Goal: Task Accomplishment & Management: Manage account settings

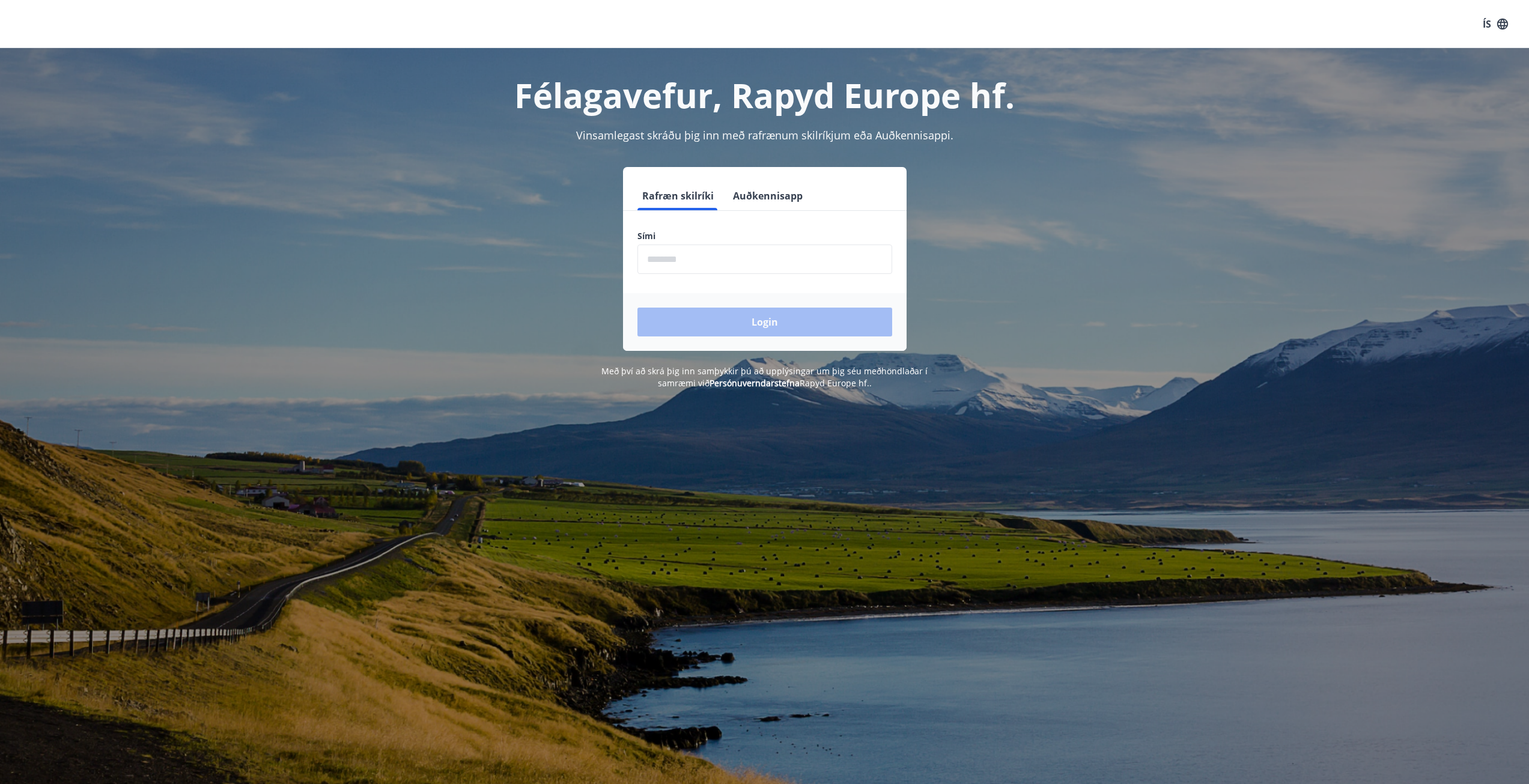
click at [677, 256] on input "phone" at bounding box center [764, 259] width 255 height 30
type input "********"
click at [717, 321] on button "Login" at bounding box center [764, 321] width 255 height 29
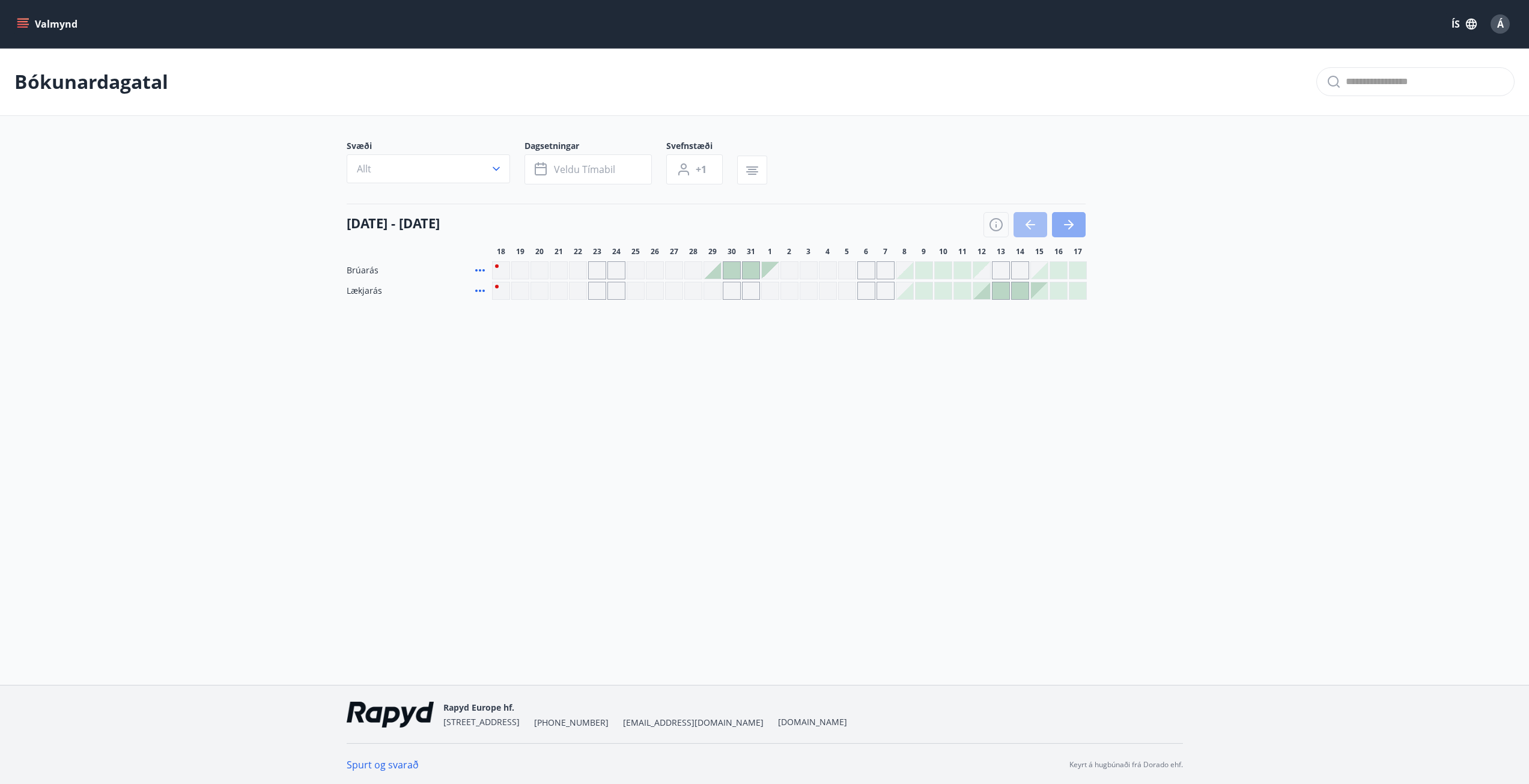
click at [1073, 225] on icon "button" at bounding box center [1070, 225] width 15 height 15
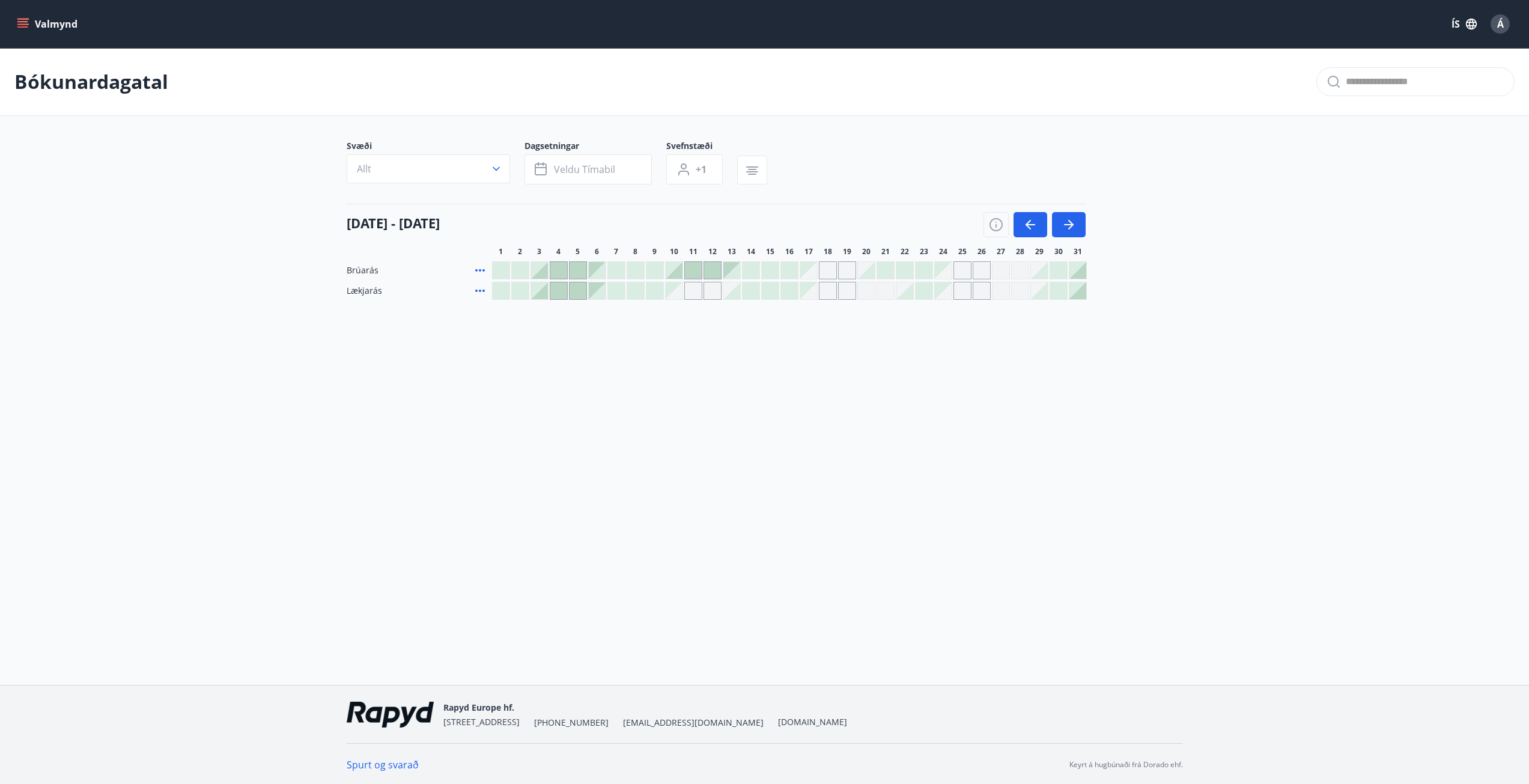
click at [944, 270] on div "Gráir dagar eru ekki bókanlegir" at bounding box center [944, 270] width 17 height 17
click at [961, 271] on div "Gráir dagar eru ekki bókanlegir" at bounding box center [962, 269] width 18 height 18
click at [943, 273] on div "Gráir dagar eru ekki bókanlegir" at bounding box center [944, 270] width 17 height 17
click at [884, 271] on div at bounding box center [885, 270] width 17 height 17
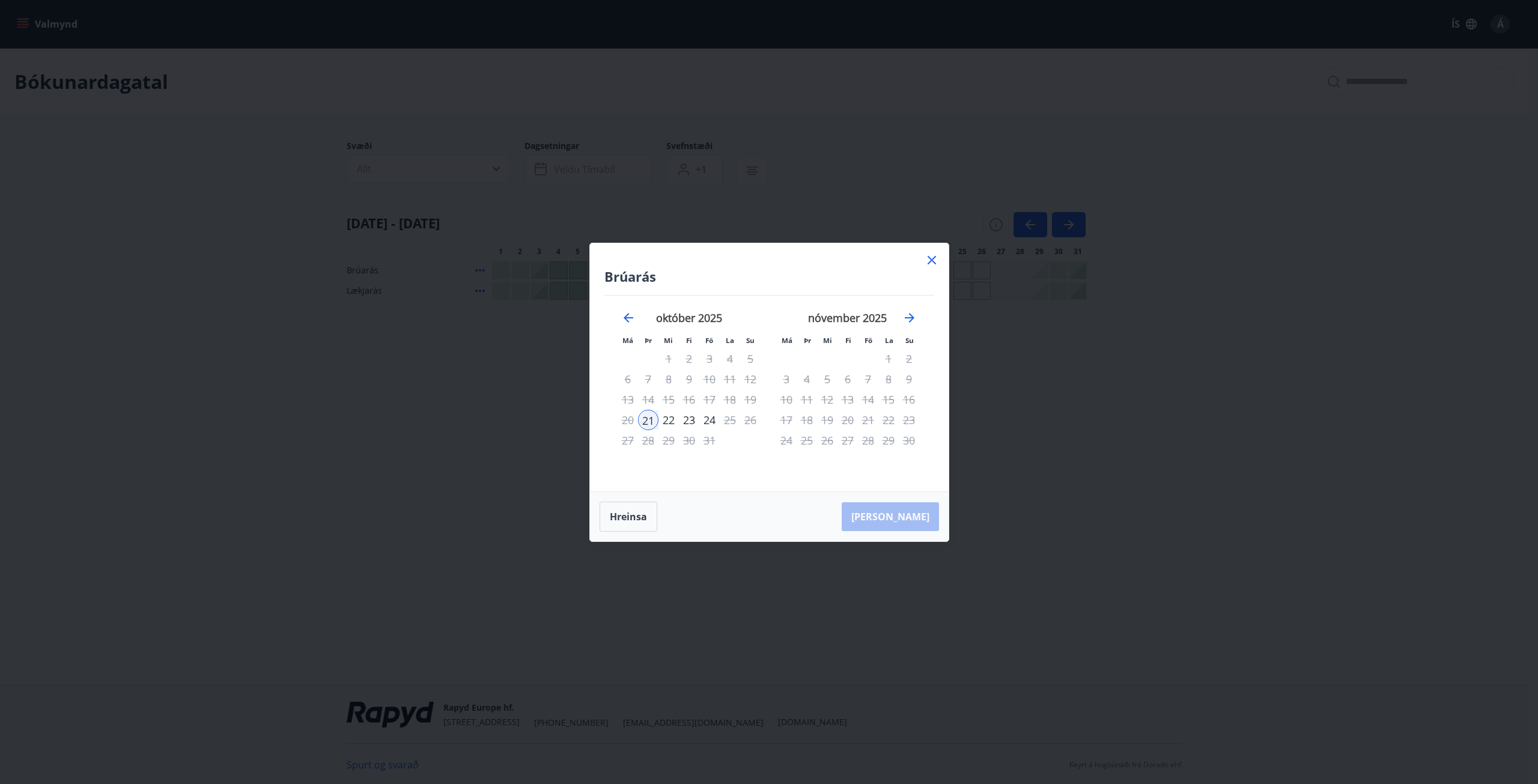
click at [932, 262] on icon at bounding box center [932, 260] width 15 height 15
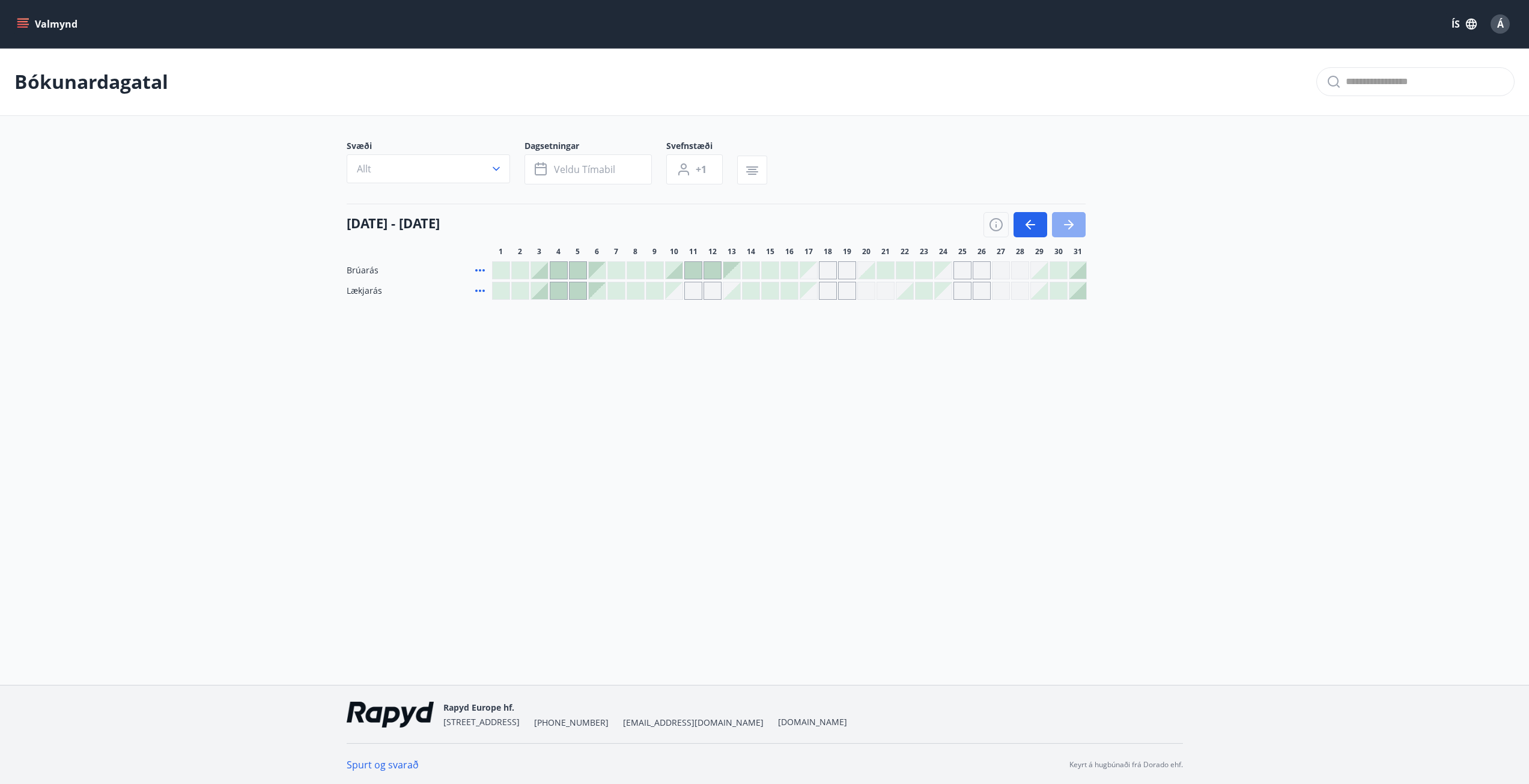
click at [1071, 225] on icon "button" at bounding box center [1069, 224] width 9 height 1
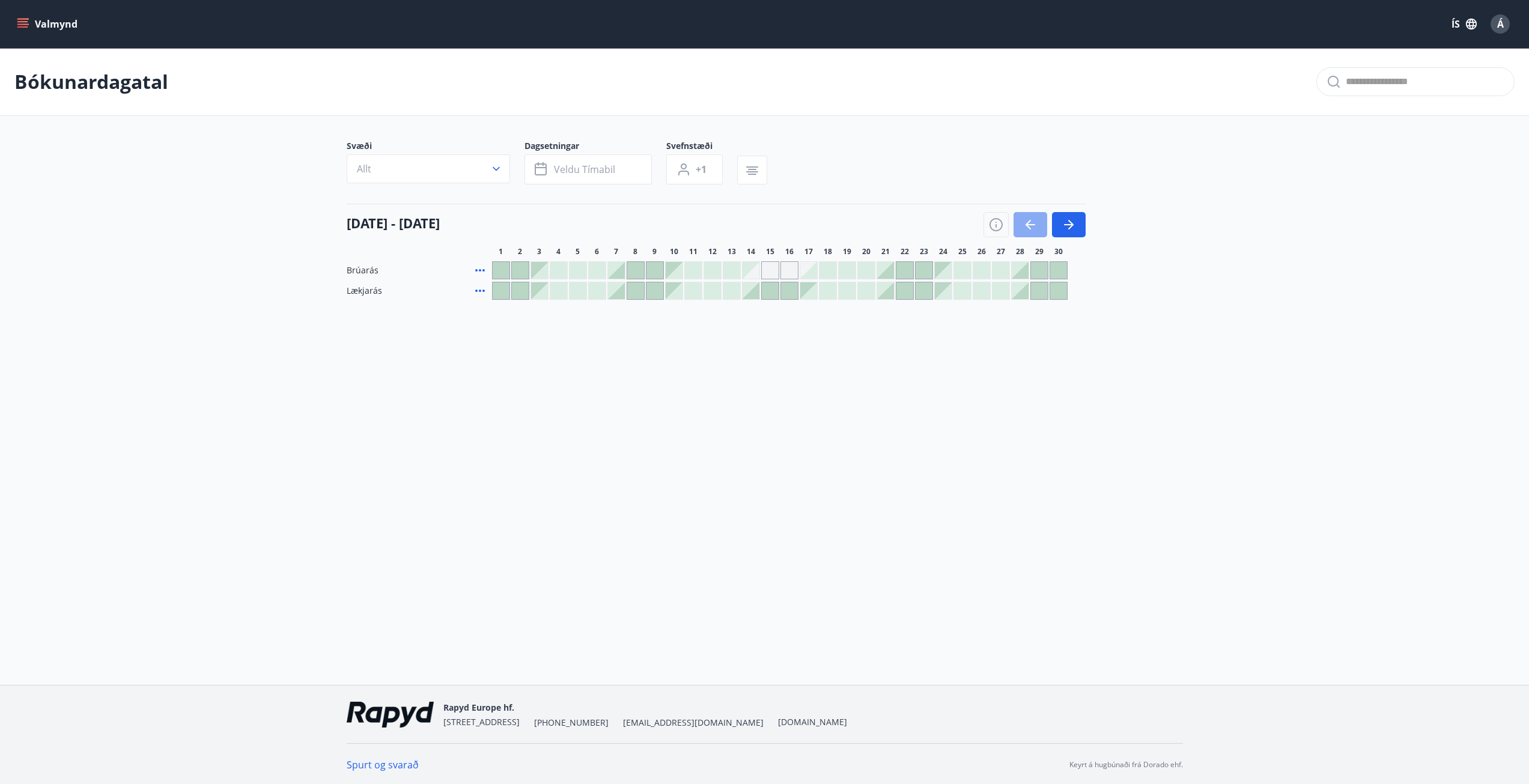
click at [1031, 223] on icon "button" at bounding box center [1031, 225] width 15 height 15
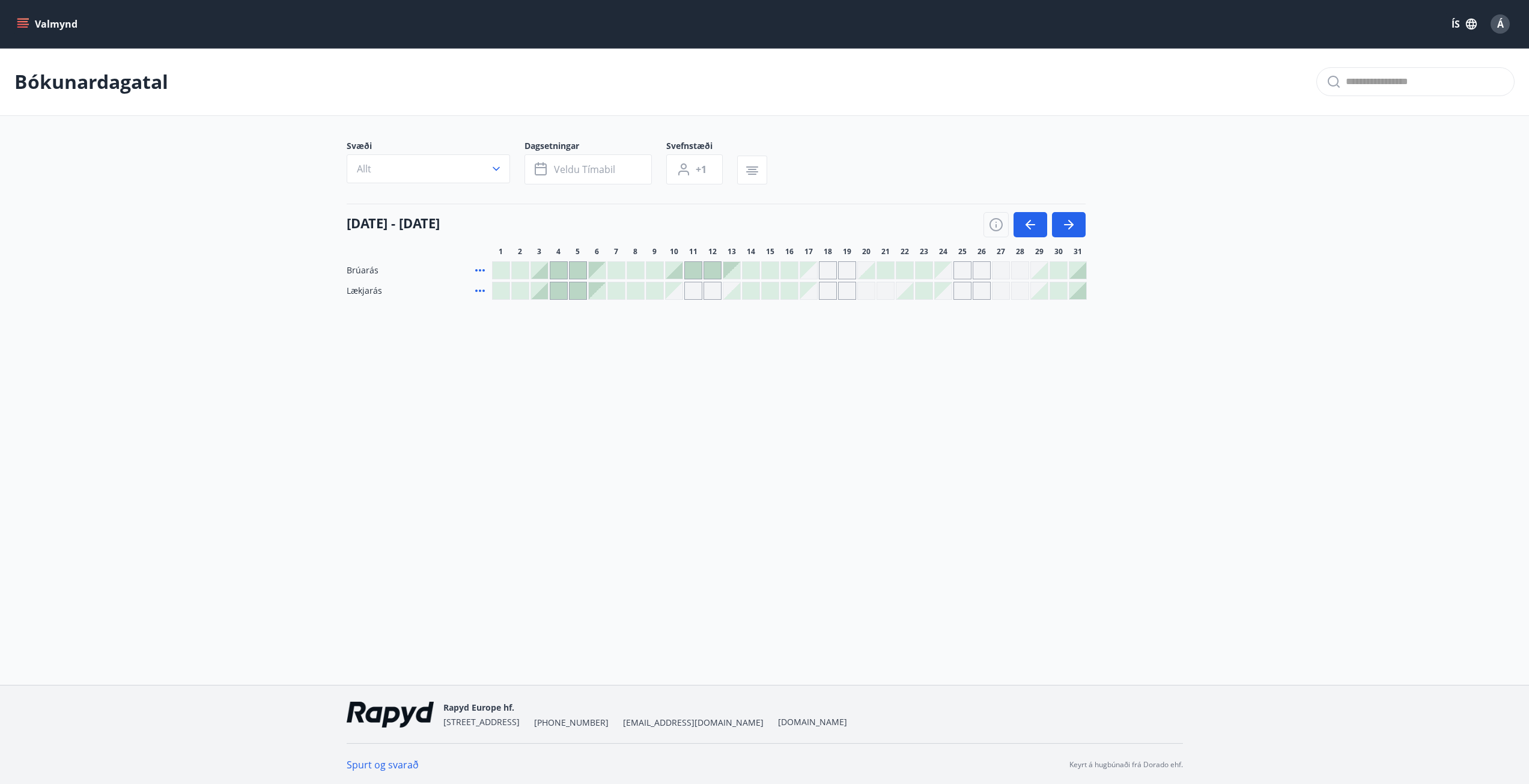
click at [963, 273] on div "Gráir dagar eru ekki bókanlegir" at bounding box center [962, 269] width 18 height 18
click at [1505, 21] on div "Á" at bounding box center [1500, 24] width 19 height 19
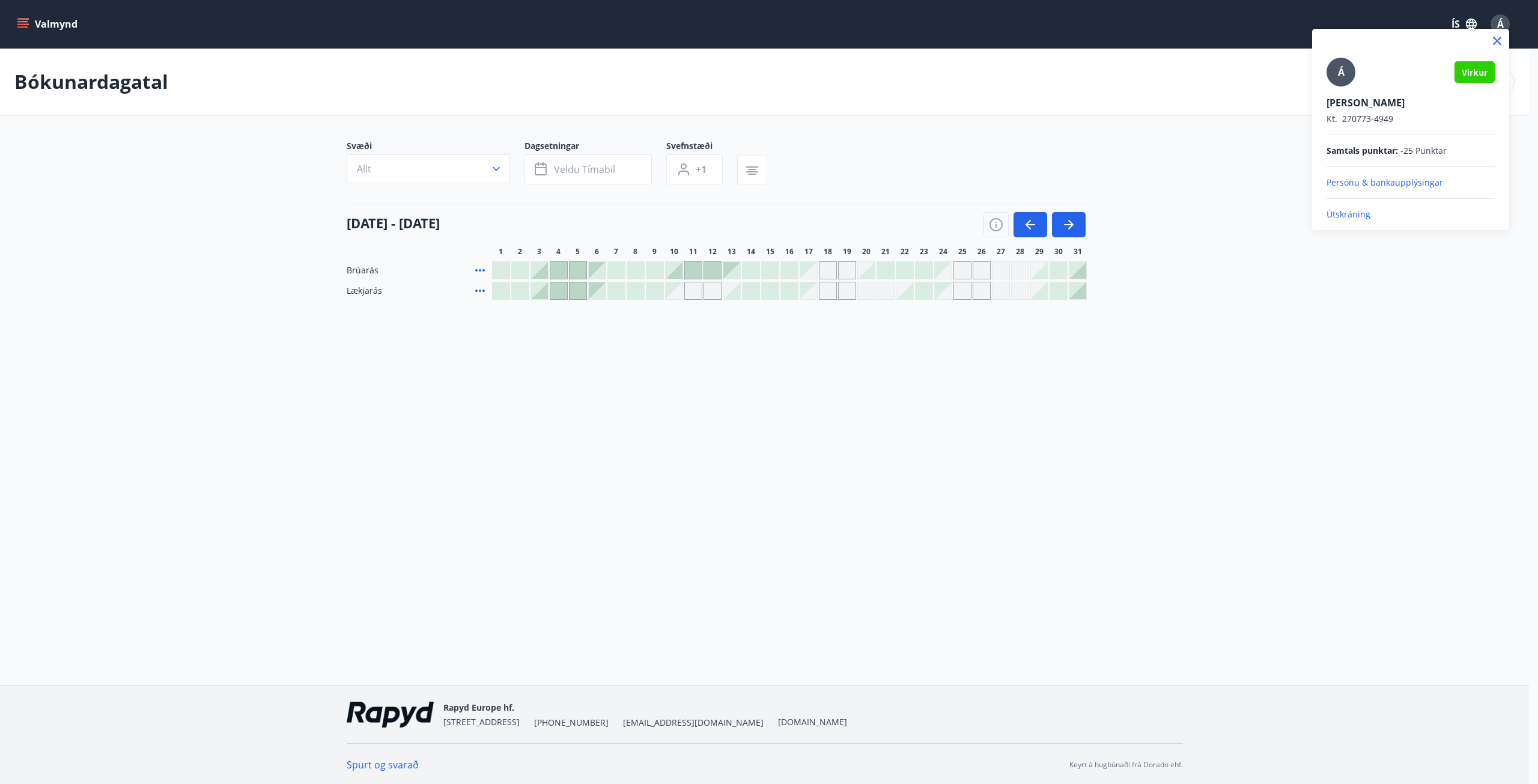
click at [1350, 215] on p "Útskráning" at bounding box center [1411, 214] width 169 height 12
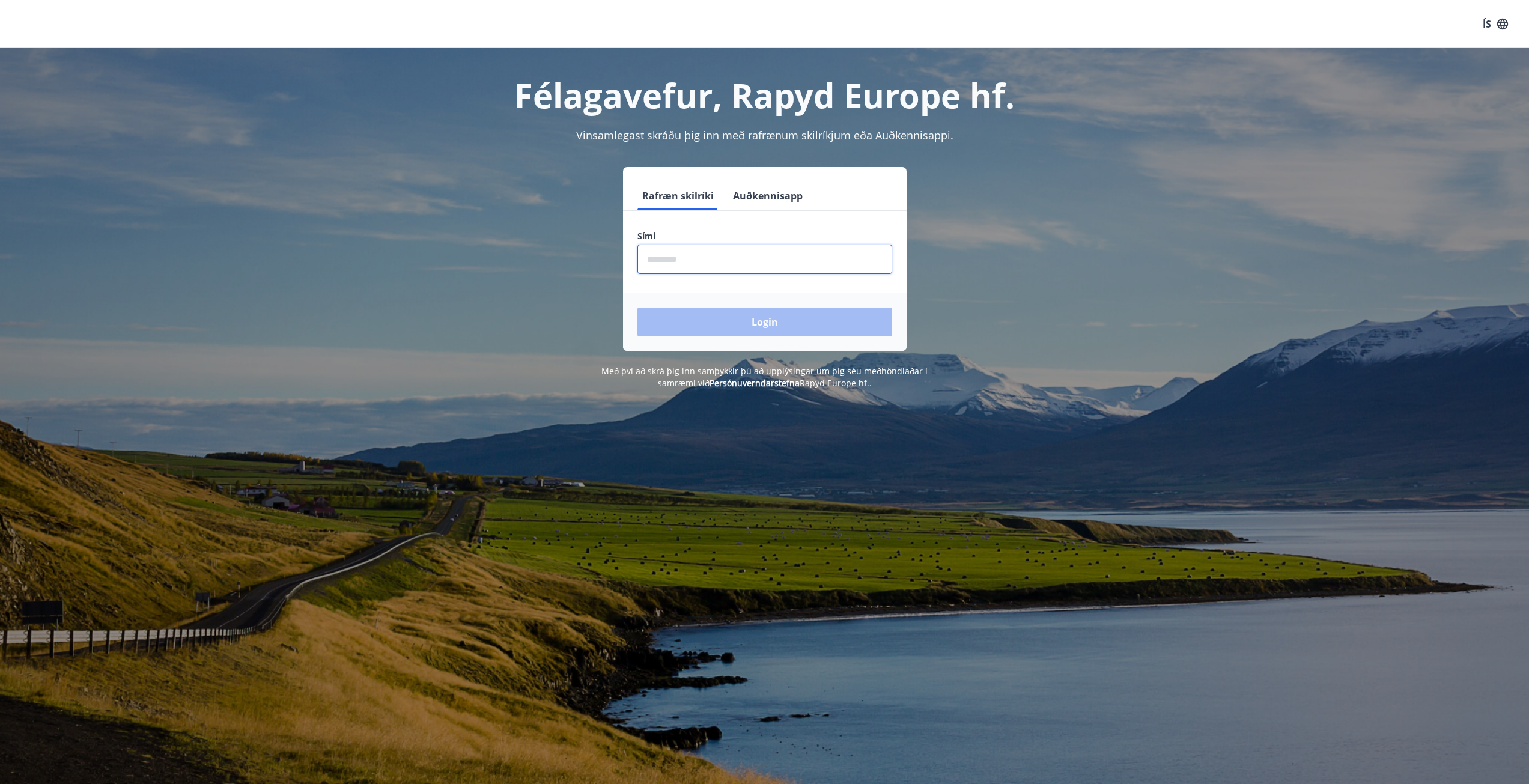
click at [671, 255] on input "phone" at bounding box center [764, 259] width 255 height 30
type input "********"
click at [728, 321] on button "Login" at bounding box center [764, 321] width 255 height 29
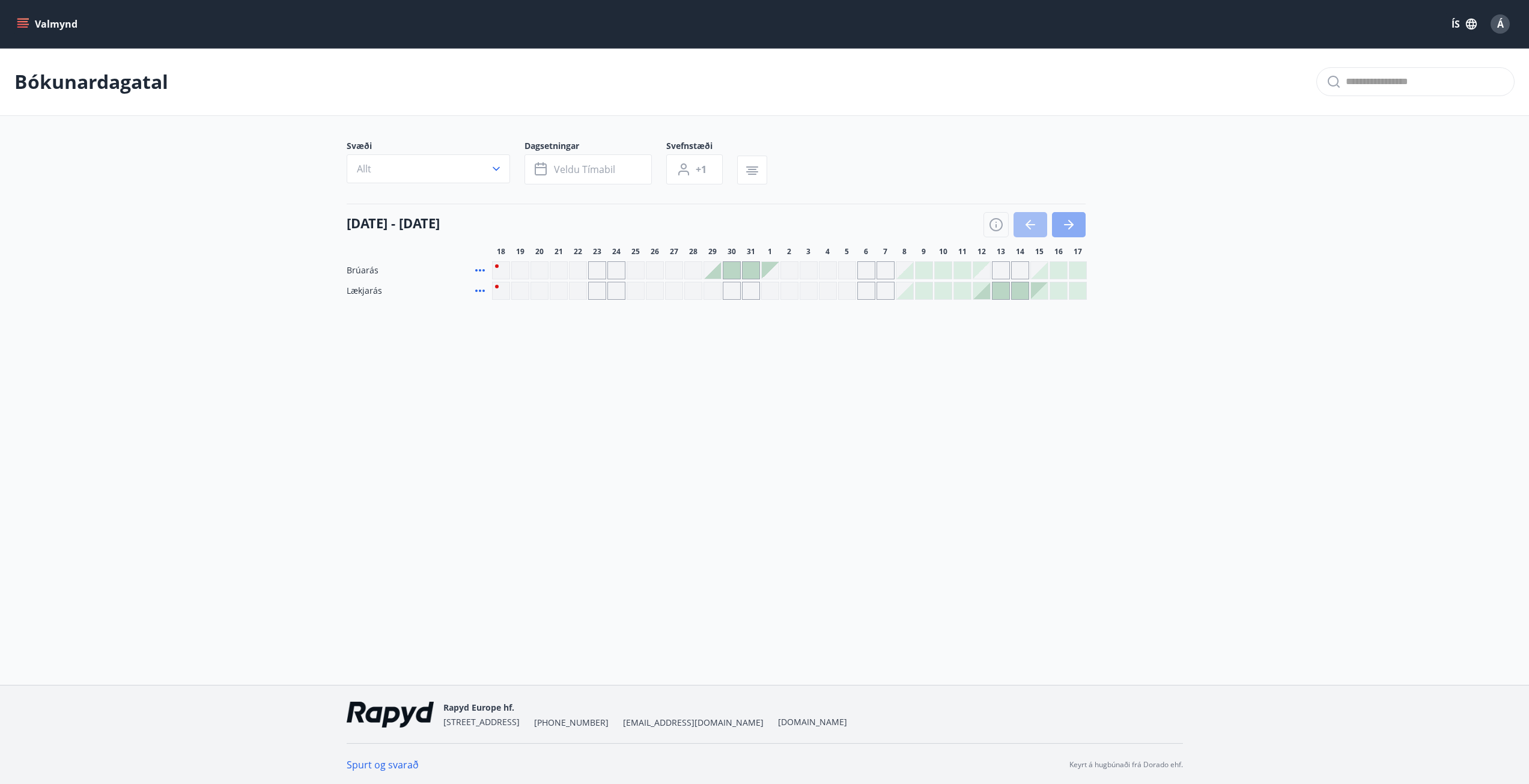
click at [1069, 221] on icon "button" at bounding box center [1070, 225] width 15 height 15
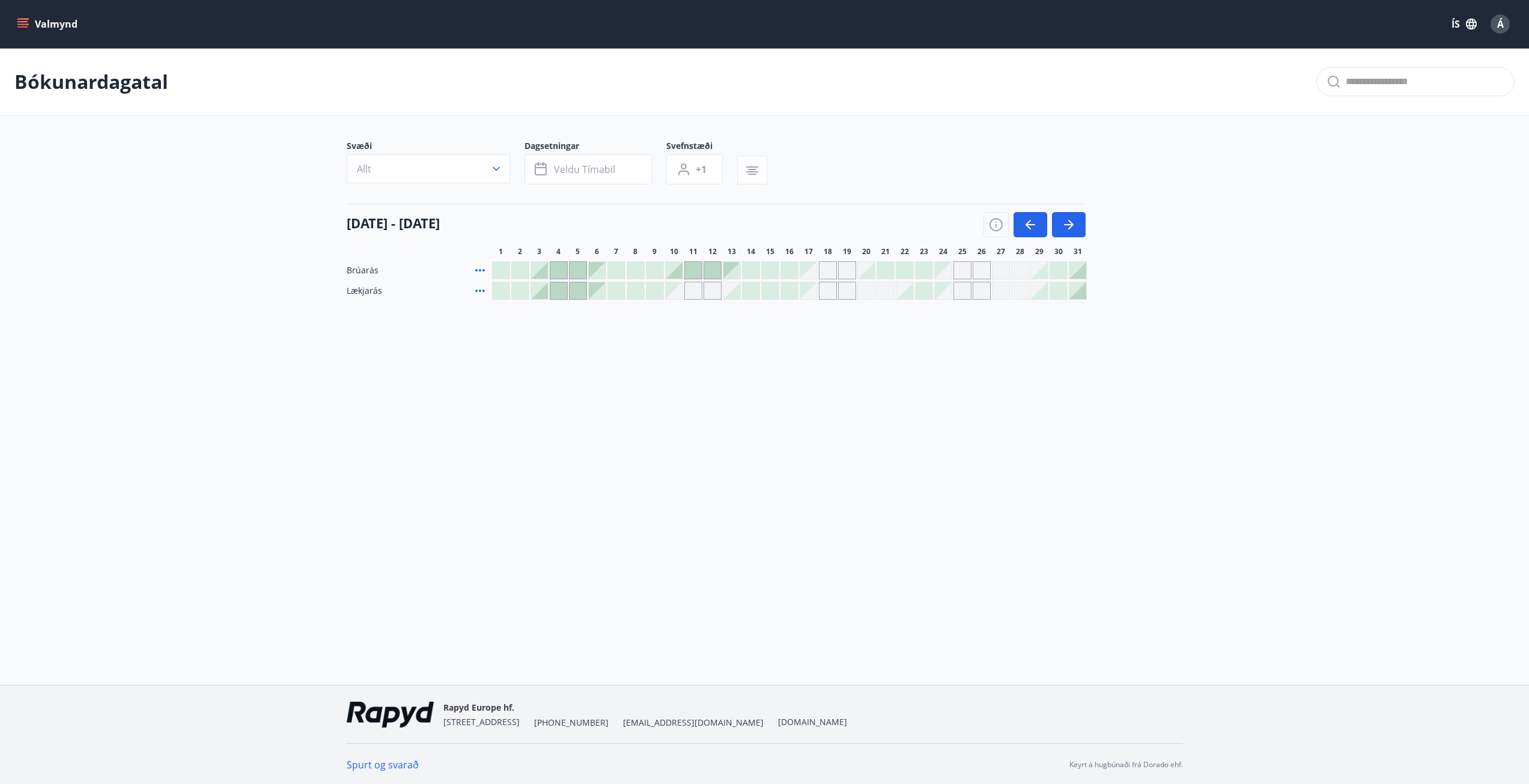
click at [942, 292] on div "Gráir dagar eru ekki bókanlegir" at bounding box center [944, 291] width 17 height 17
click at [963, 293] on div "Gráir dagar eru ekki bókanlegir" at bounding box center [962, 290] width 18 height 18
click at [980, 291] on div "Gráir dagar eru ekki bókanlegir" at bounding box center [982, 290] width 18 height 18
click at [991, 350] on div "Valmynd ÍS Á Bókunardagatal Svæði Allt Dagsetningar Veldu tímabil Svefnstæði +1…" at bounding box center [764, 342] width 1529 height 685
click at [1071, 225] on icon "button" at bounding box center [1069, 224] width 9 height 1
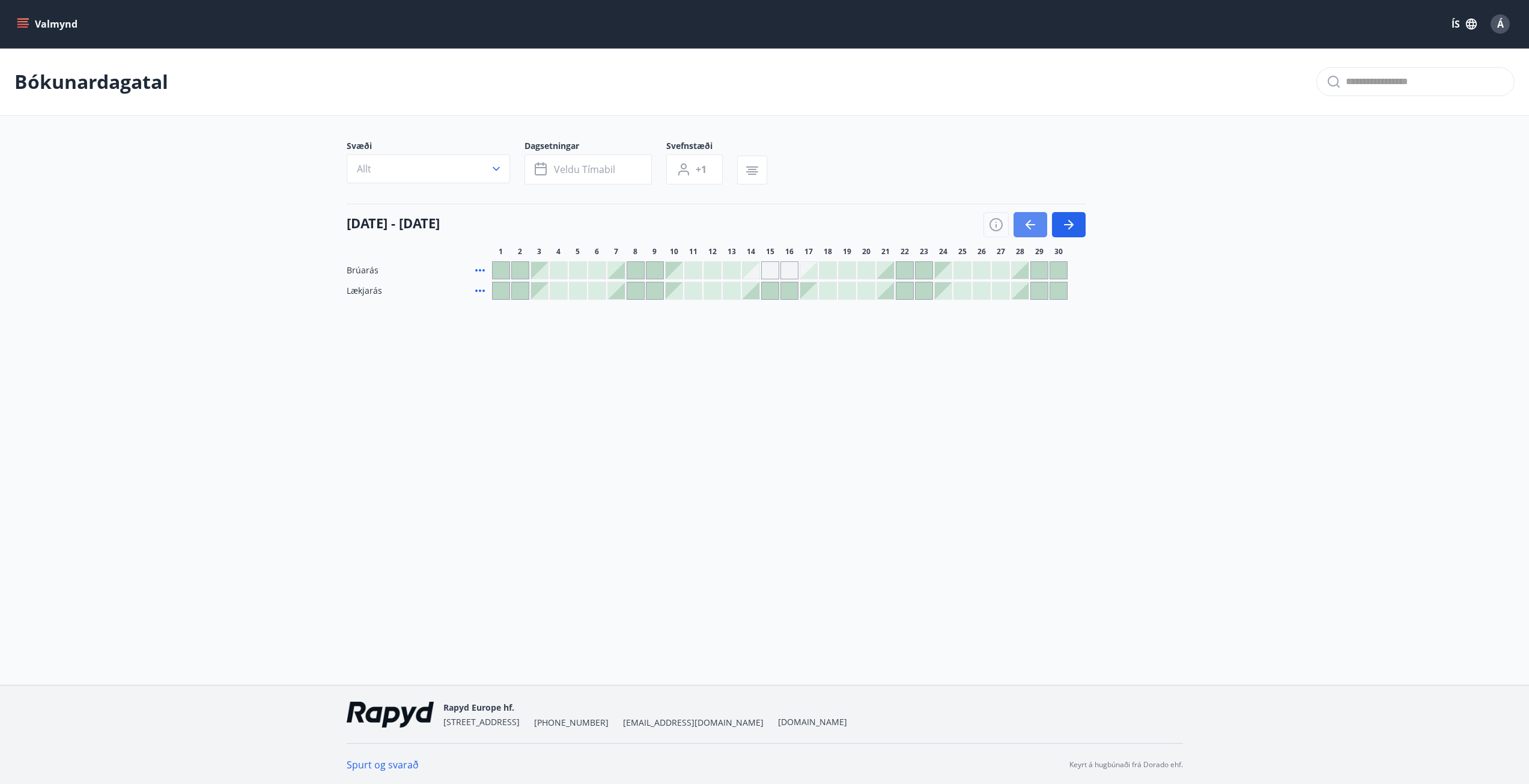
click at [1024, 225] on icon "button" at bounding box center [1031, 225] width 15 height 15
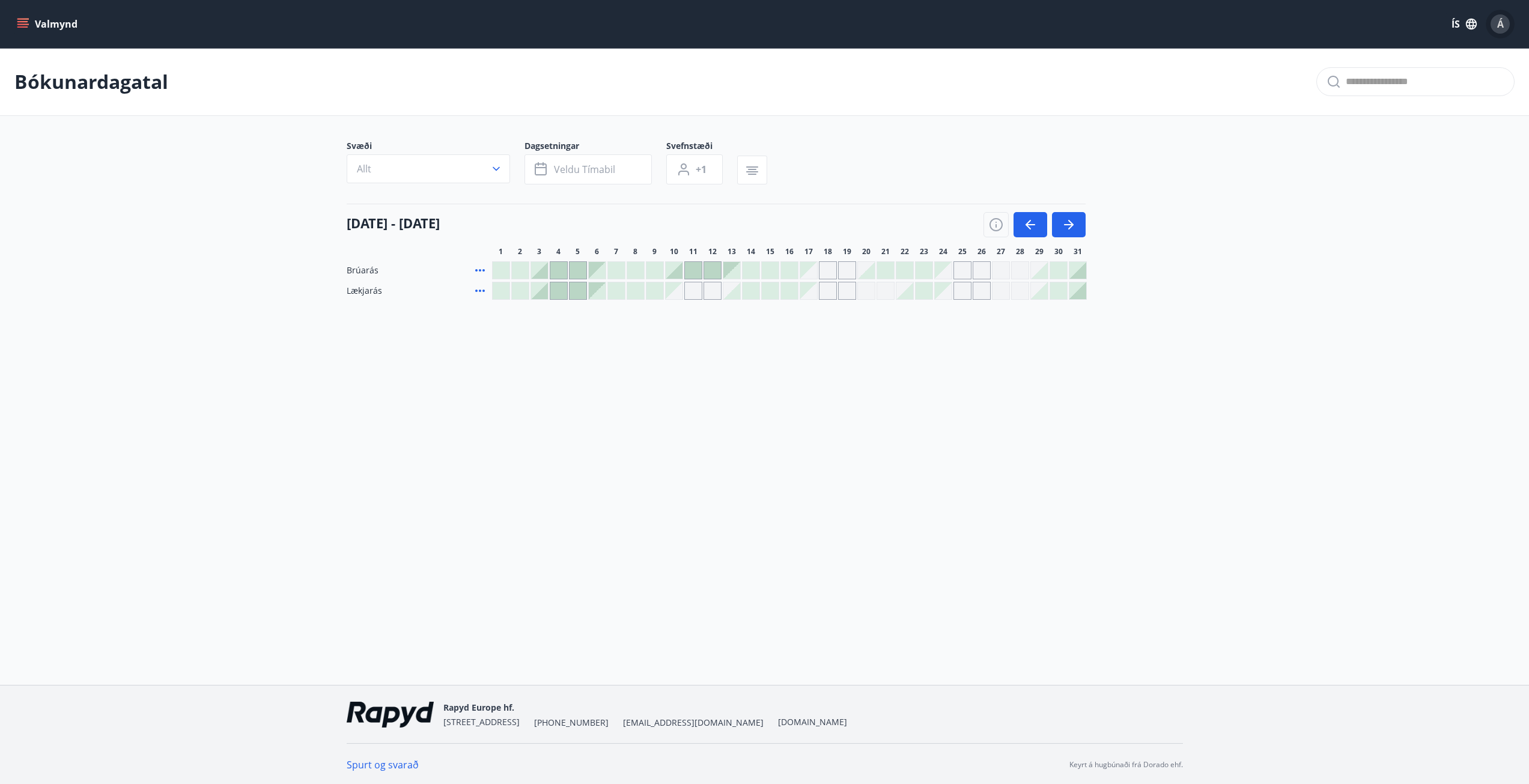
click at [1504, 25] on span "Á" at bounding box center [1500, 24] width 6 height 13
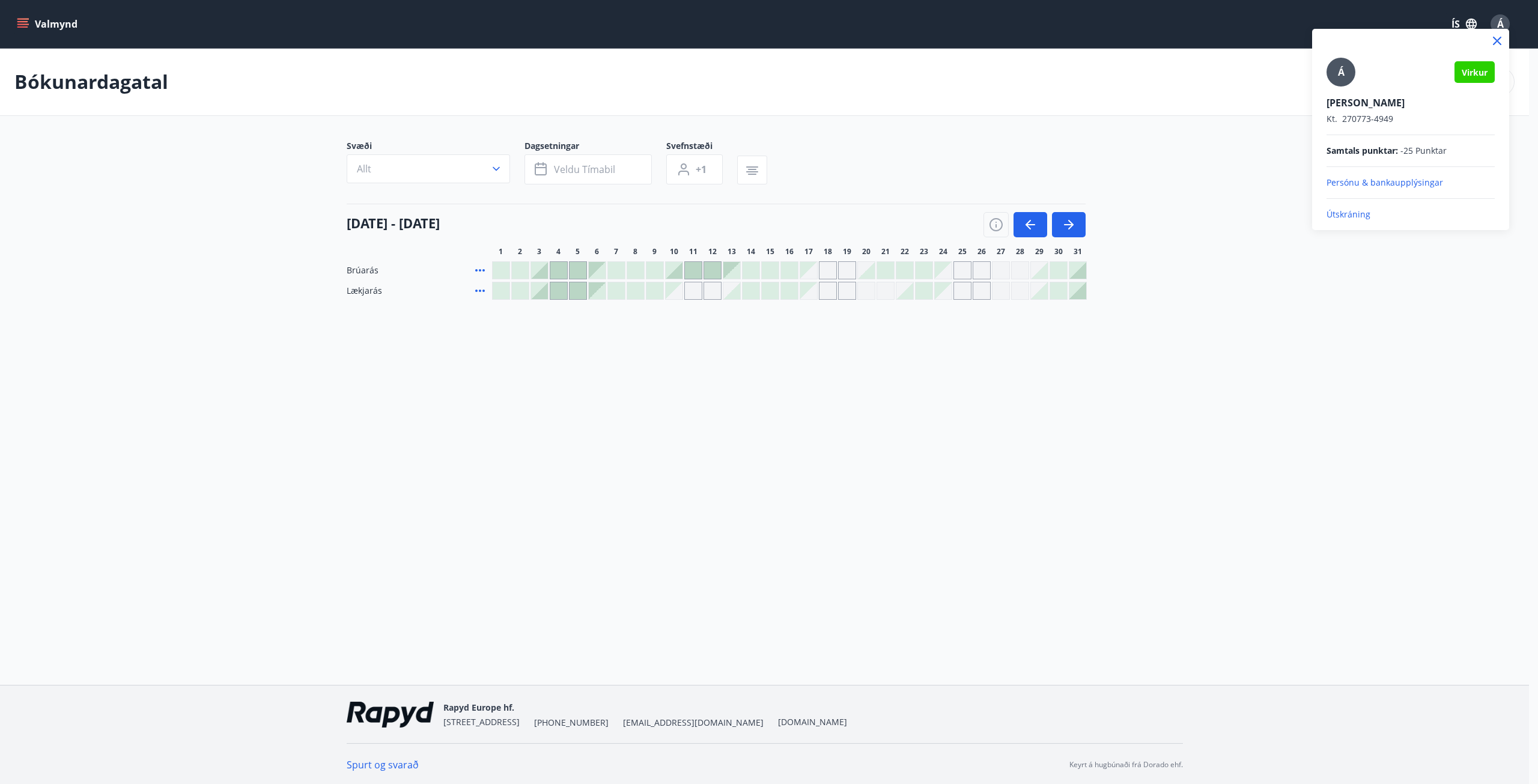
click at [1351, 215] on p "Útskráning" at bounding box center [1411, 214] width 169 height 12
